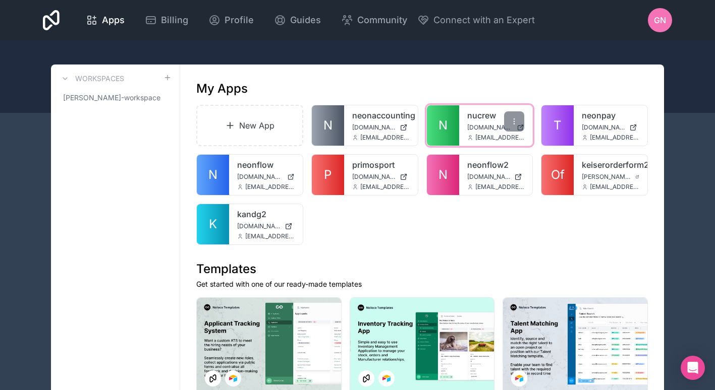
click at [459, 133] on div "nucrew [DOMAIN_NAME] [EMAIL_ADDRESS][DOMAIN_NAME]" at bounding box center [496, 125] width 74 height 40
click at [440, 125] on span "N" at bounding box center [442, 126] width 9 height 16
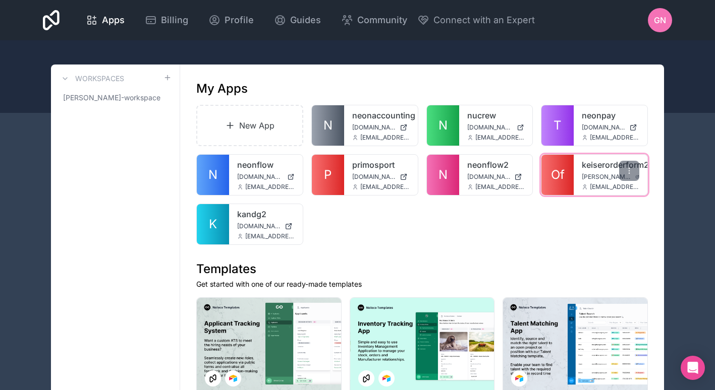
click at [552, 170] on span "Of" at bounding box center [558, 175] width 14 height 16
